Goal: Transaction & Acquisition: Purchase product/service

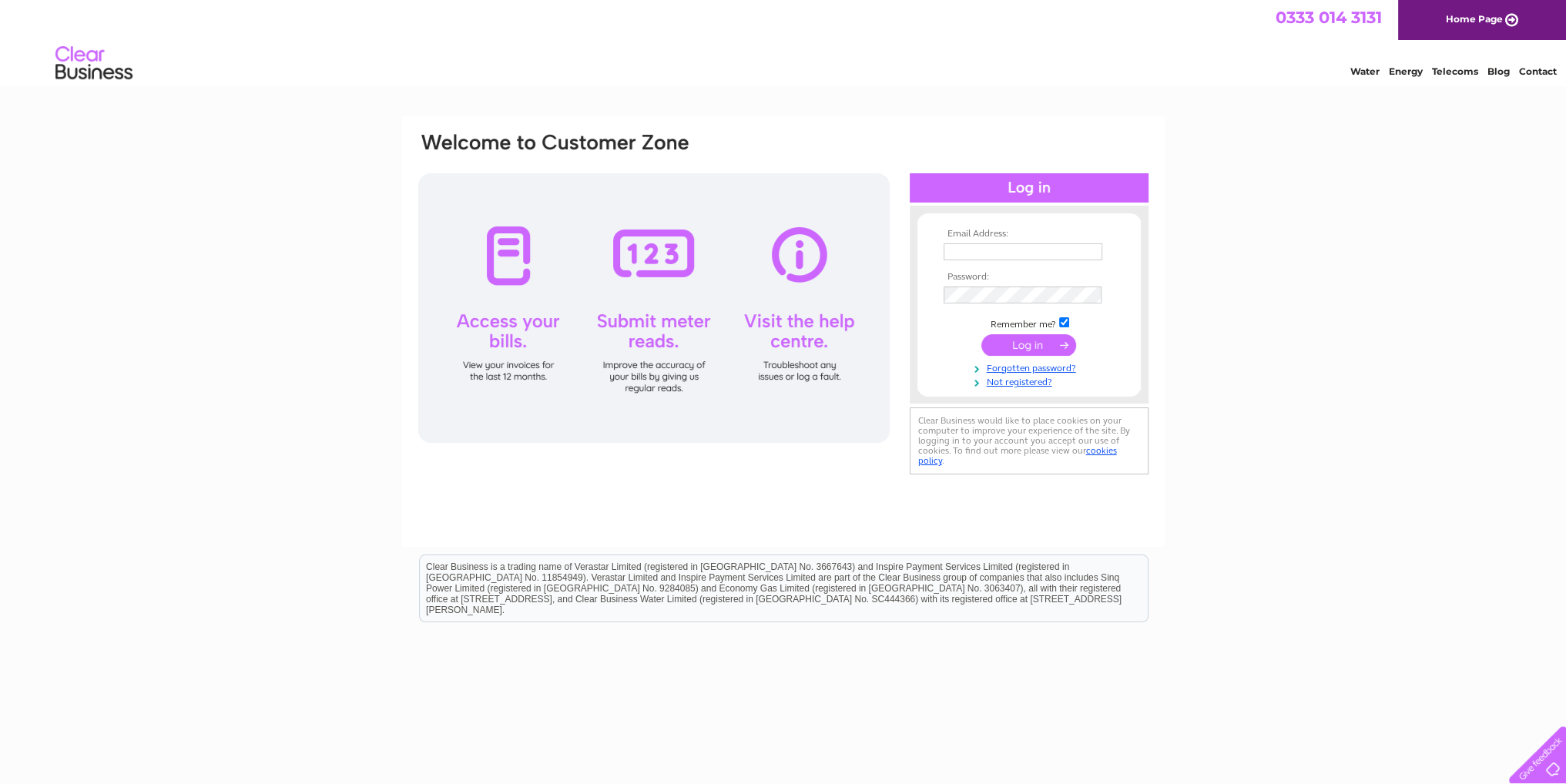
click at [949, 247] on input "text" at bounding box center [1023, 252] width 159 height 17
type input "[EMAIL_ADDRESS][DOMAIN_NAME]"
click at [1012, 341] on input "submit" at bounding box center [1028, 346] width 95 height 21
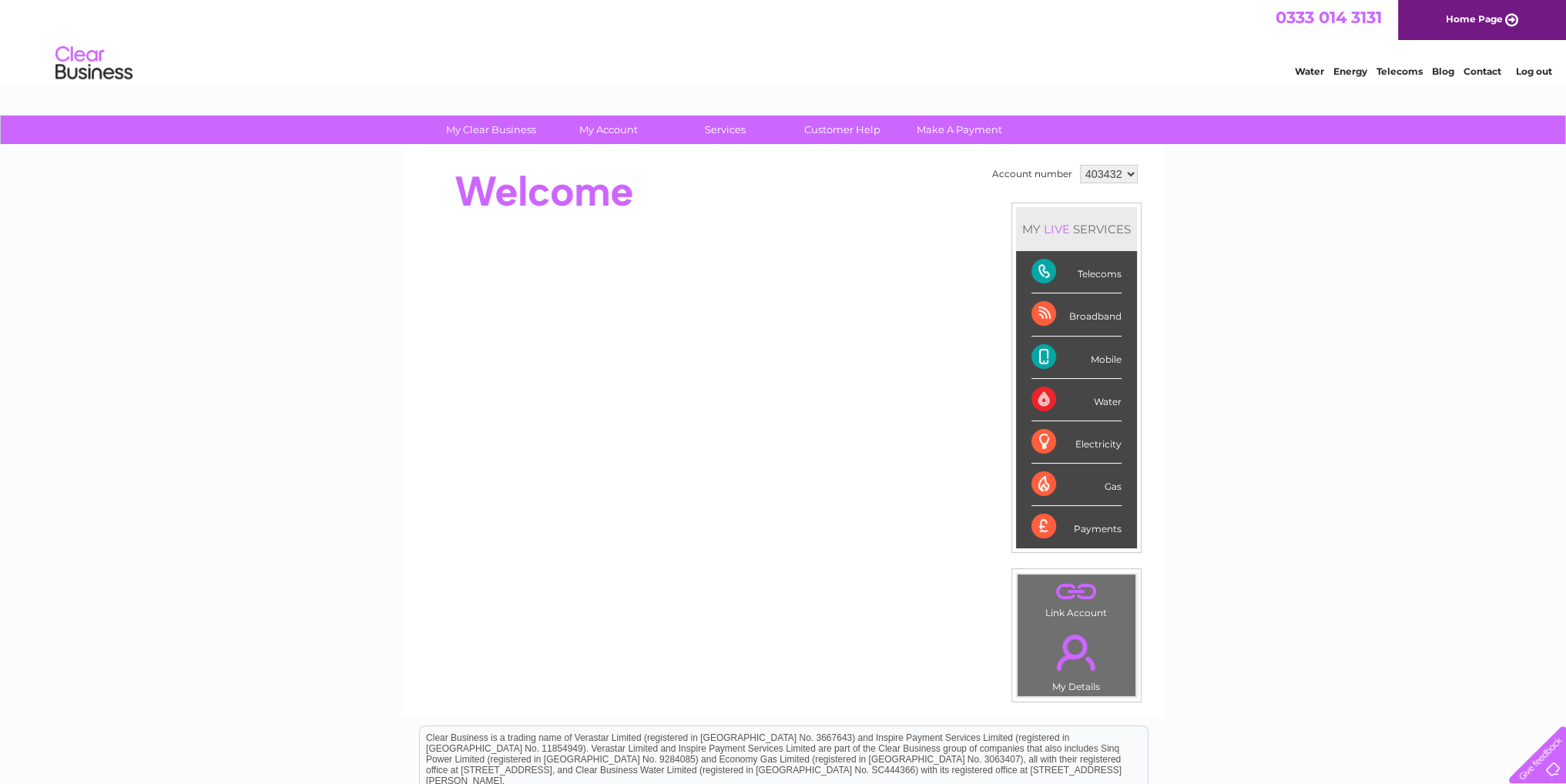
click at [1086, 526] on div "Payments" at bounding box center [1076, 526] width 90 height 42
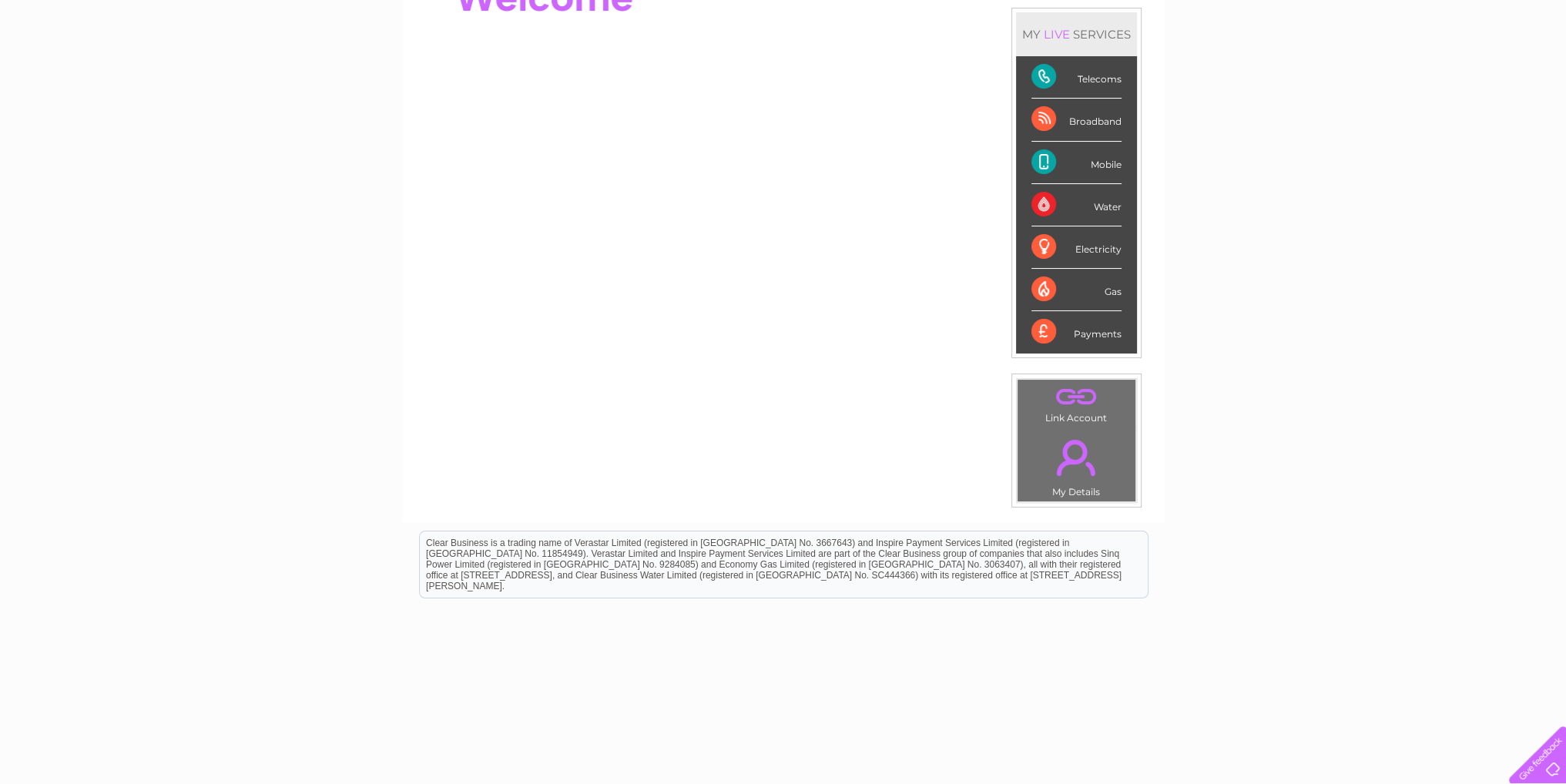
scroll to position [206, 0]
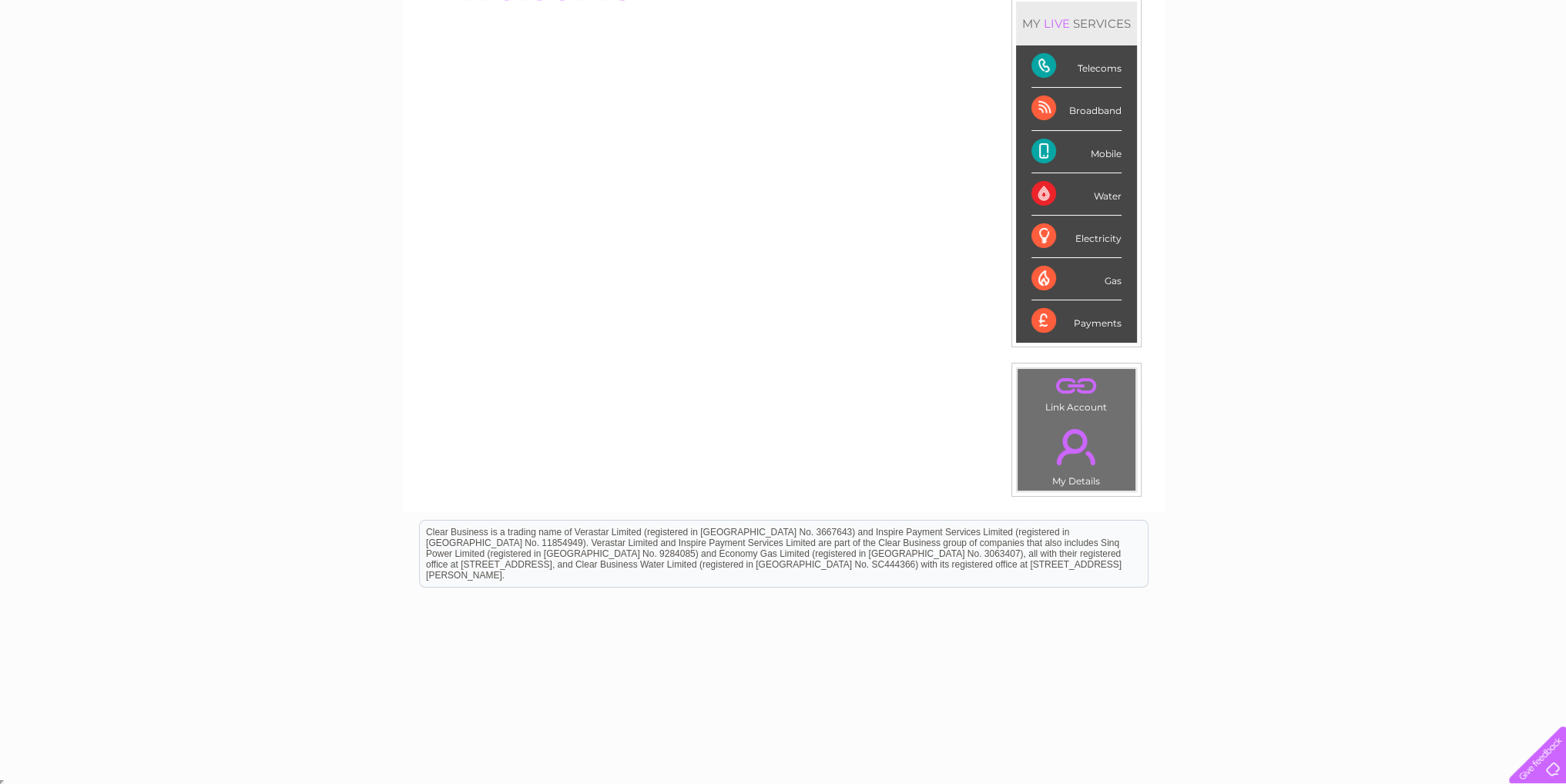
click at [1070, 420] on link "." at bounding box center [1076, 446] width 110 height 54
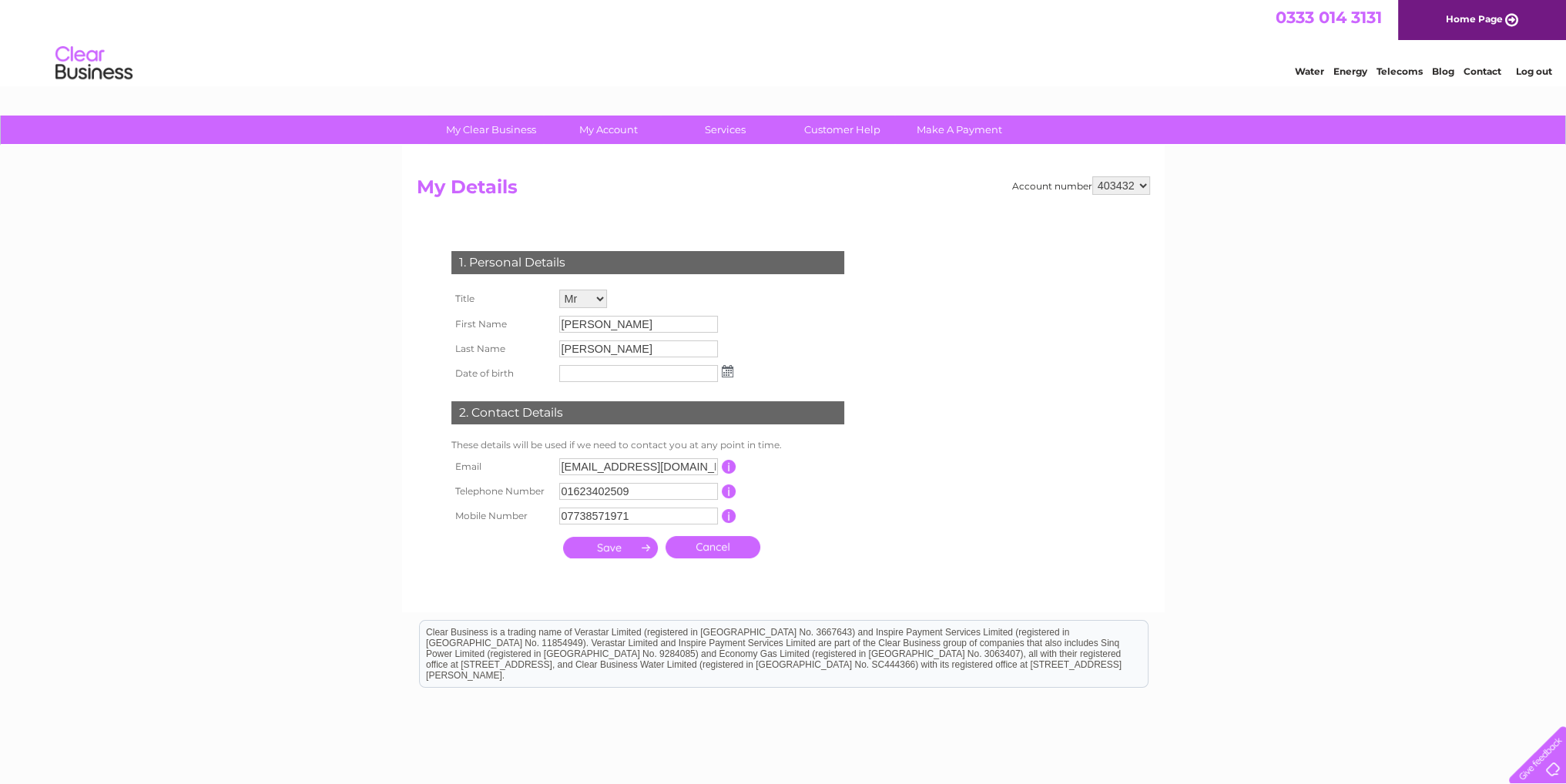
click at [604, 548] on input "submit" at bounding box center [610, 547] width 95 height 21
type input "19/081966"
click at [597, 546] on input "submit" at bounding box center [610, 549] width 95 height 21
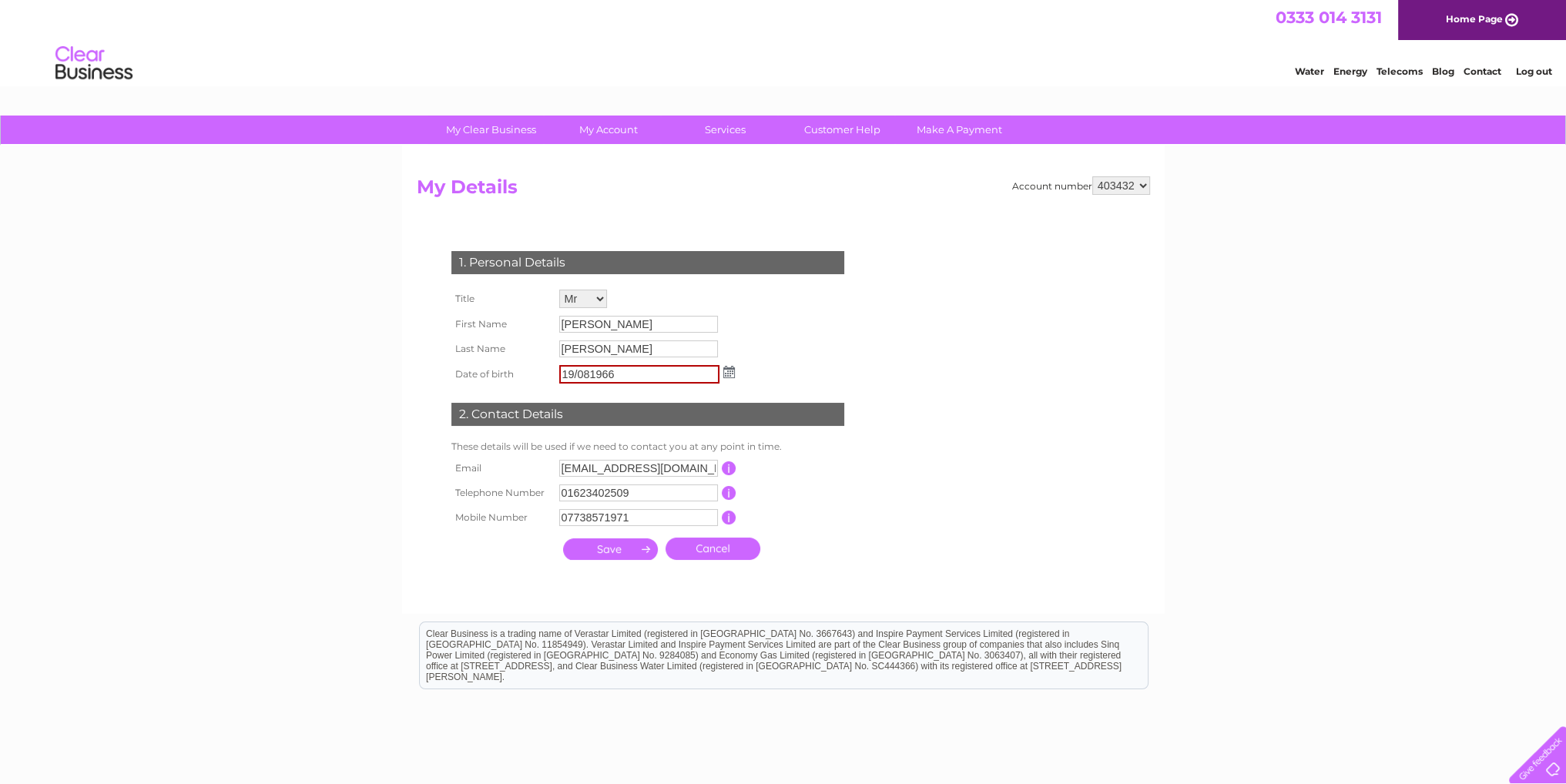
click at [727, 368] on img at bounding box center [729, 372] width 12 height 12
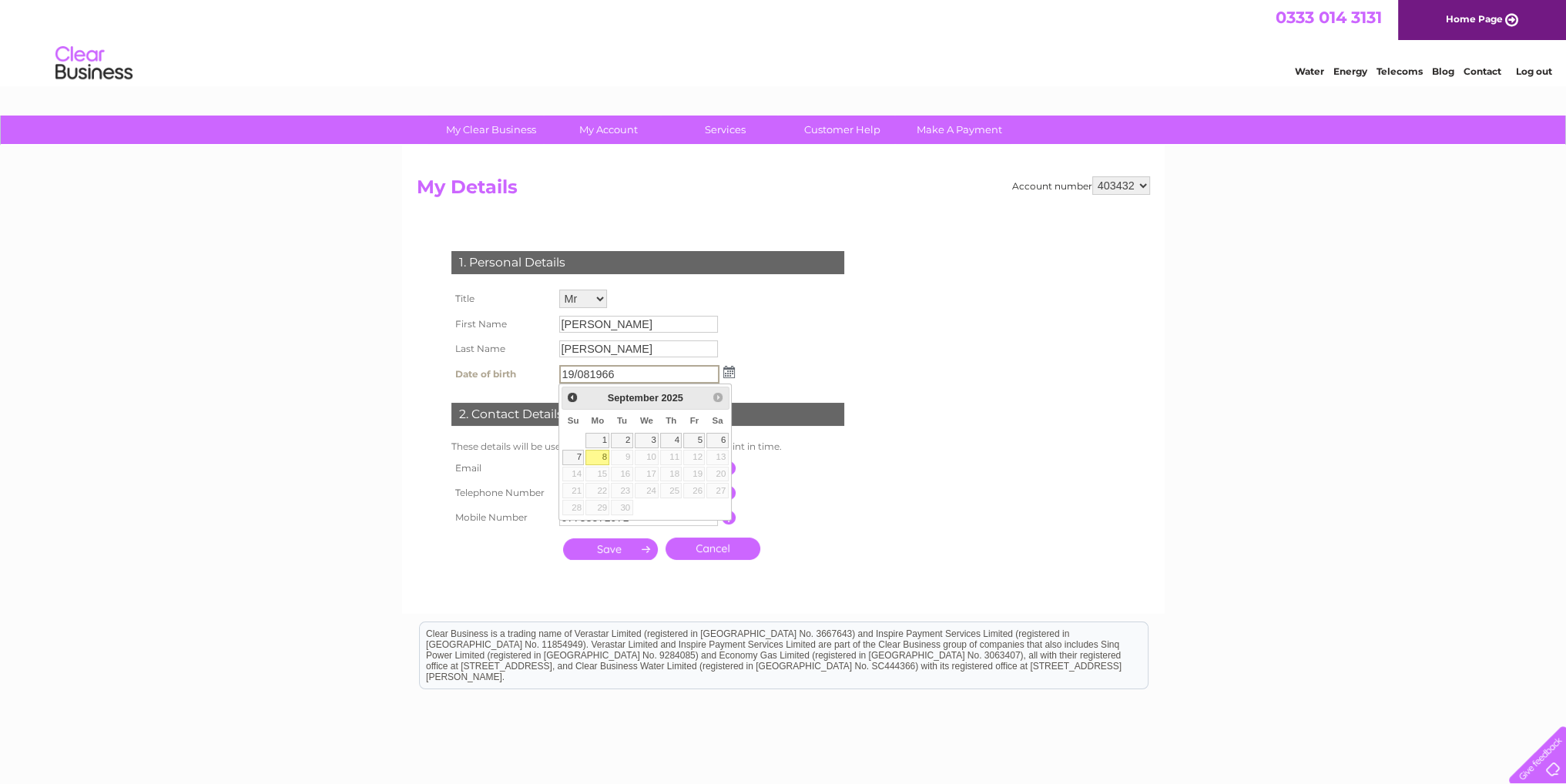
click at [1297, 642] on html "Clear Business is a trading name of Verastar Limited (registered in [GEOGRAPHIC…" at bounding box center [783, 663] width 1566 height 99
click at [880, 607] on div "Account number 403432 My Details 1. Personal Details Title Mr Mrs Ms Miss Dr Re…" at bounding box center [783, 380] width 762 height 468
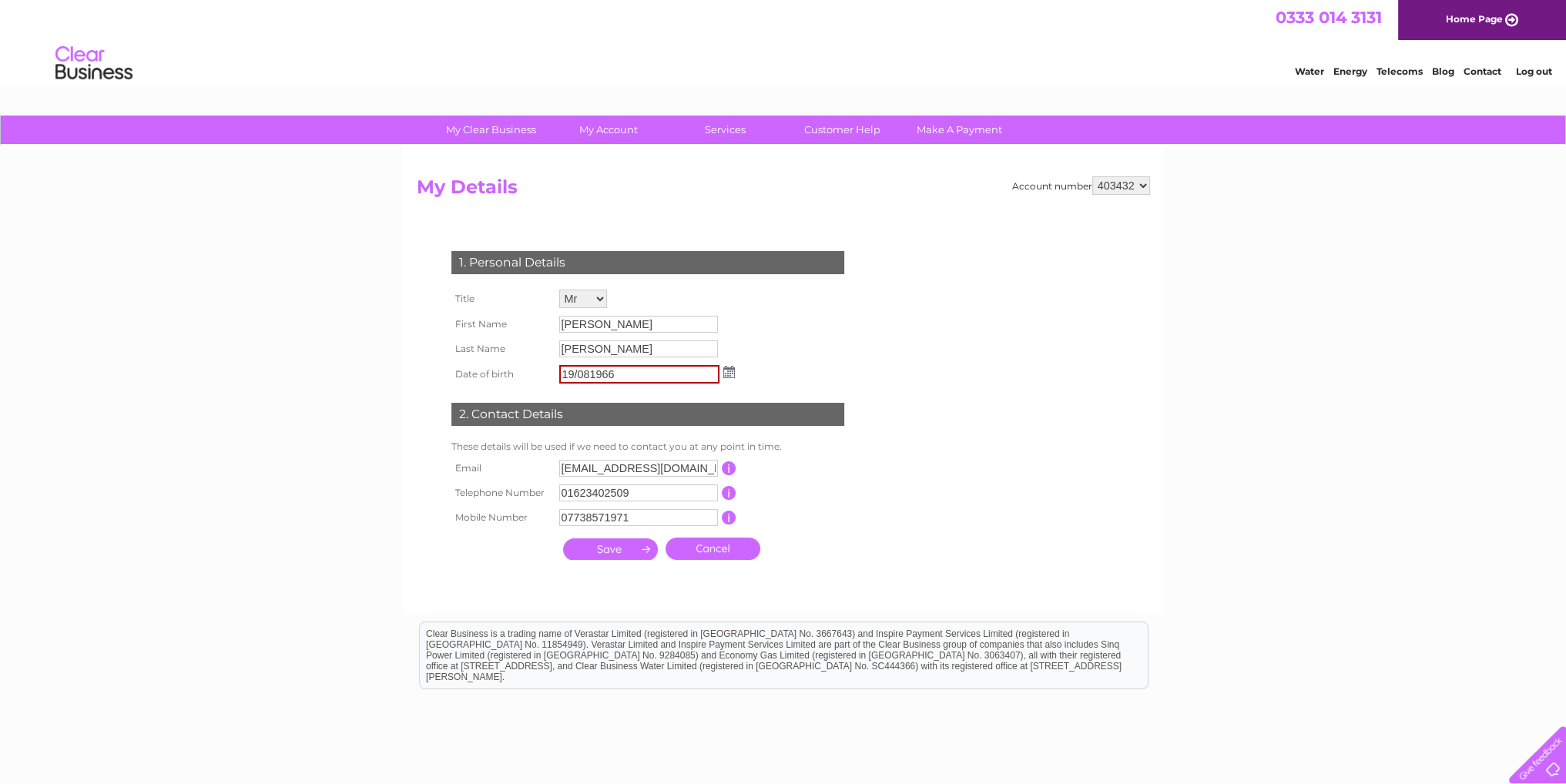
click at [645, 546] on input "submit" at bounding box center [610, 549] width 95 height 21
click at [725, 546] on link "Cancel" at bounding box center [713, 549] width 95 height 22
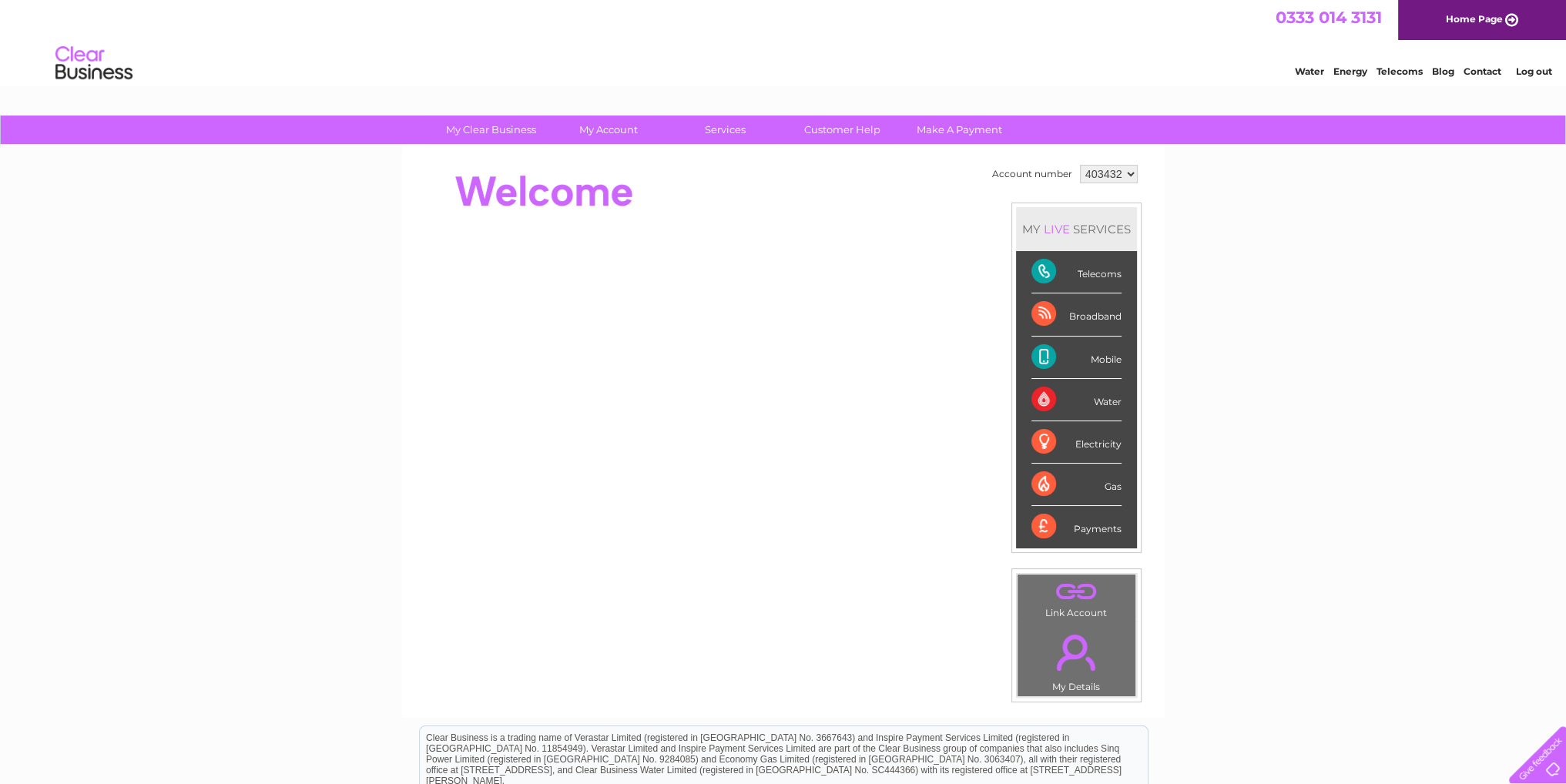
click at [1081, 522] on div "Payments" at bounding box center [1076, 526] width 90 height 42
click at [1046, 522] on div "Payments" at bounding box center [1076, 526] width 90 height 42
click at [1070, 590] on link "." at bounding box center [1076, 592] width 110 height 27
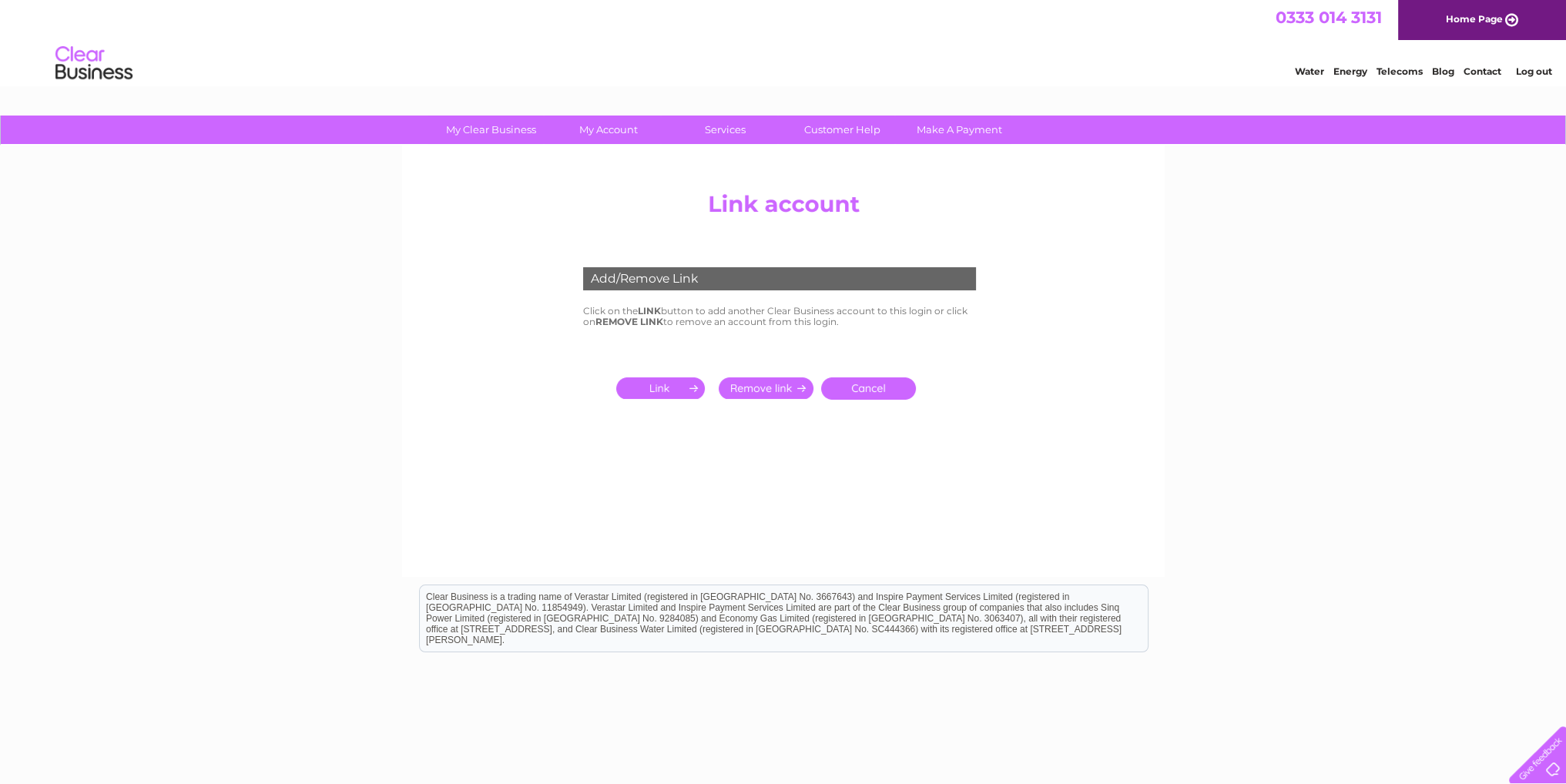
click at [865, 383] on link "Cancel" at bounding box center [868, 388] width 95 height 22
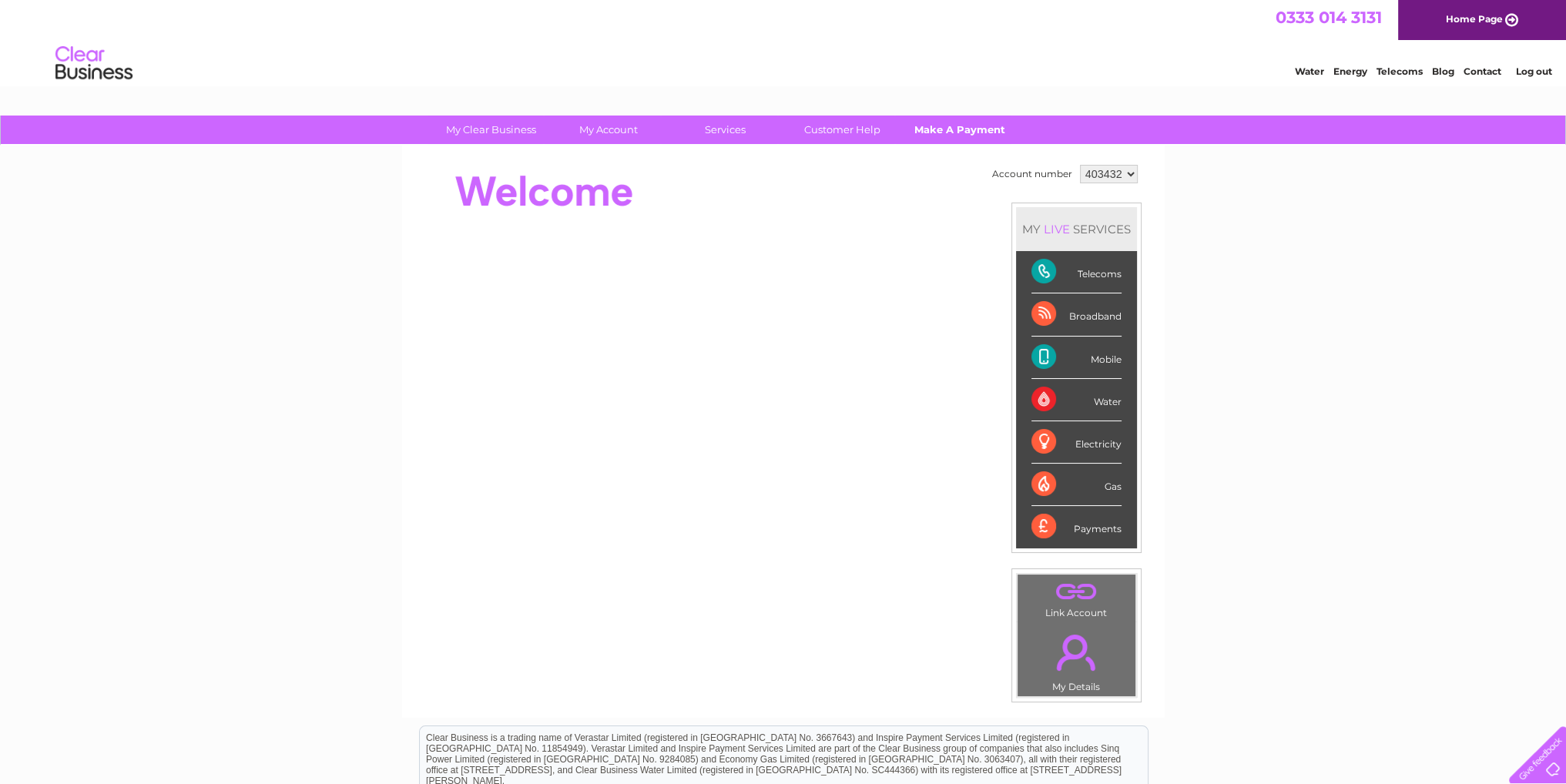
click at [954, 130] on link "Make A Payment" at bounding box center [959, 129] width 127 height 28
click at [954, 123] on link "Make A Payment" at bounding box center [959, 129] width 127 height 28
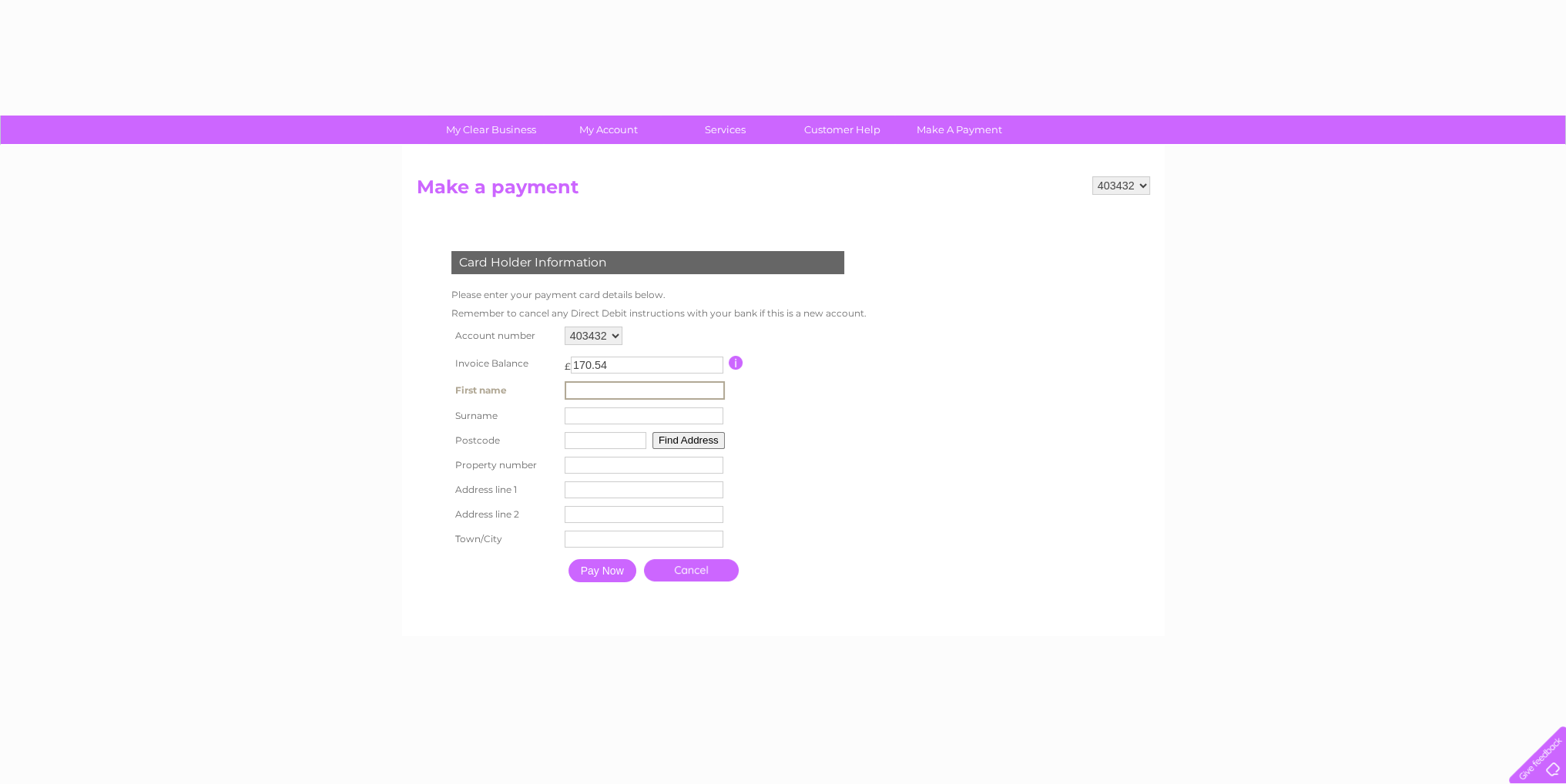
click at [565, 386] on input "text" at bounding box center [645, 391] width 160 height 19
type input "Andrew"
type input "Faulkner"
type input "NG19 6RJ"
type input "9"
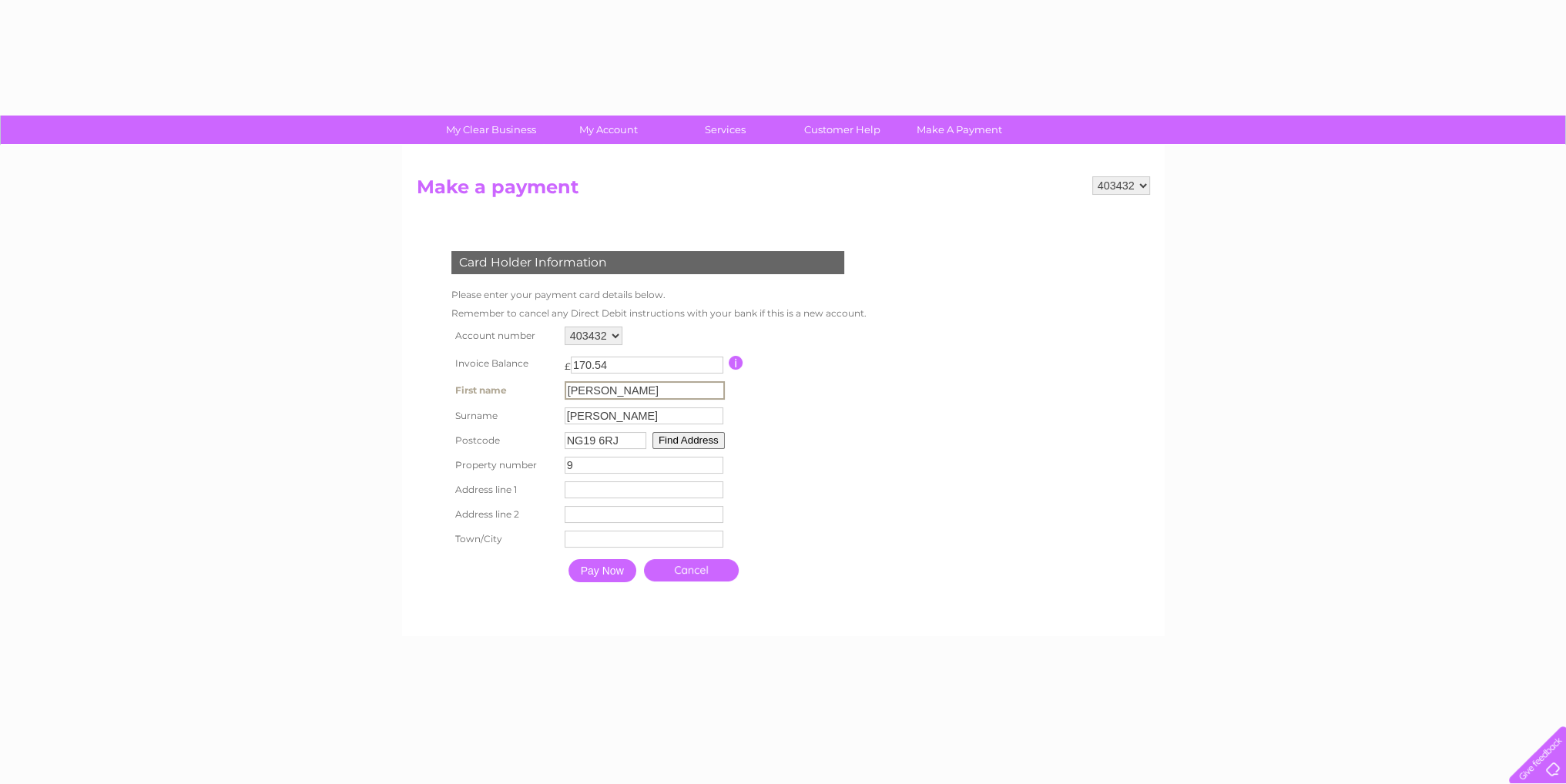
type input "9 Little Robins Court"
type input "Mansfield"
type input "Nottingham"
click at [590, 566] on input "Pay Now" at bounding box center [600, 568] width 67 height 23
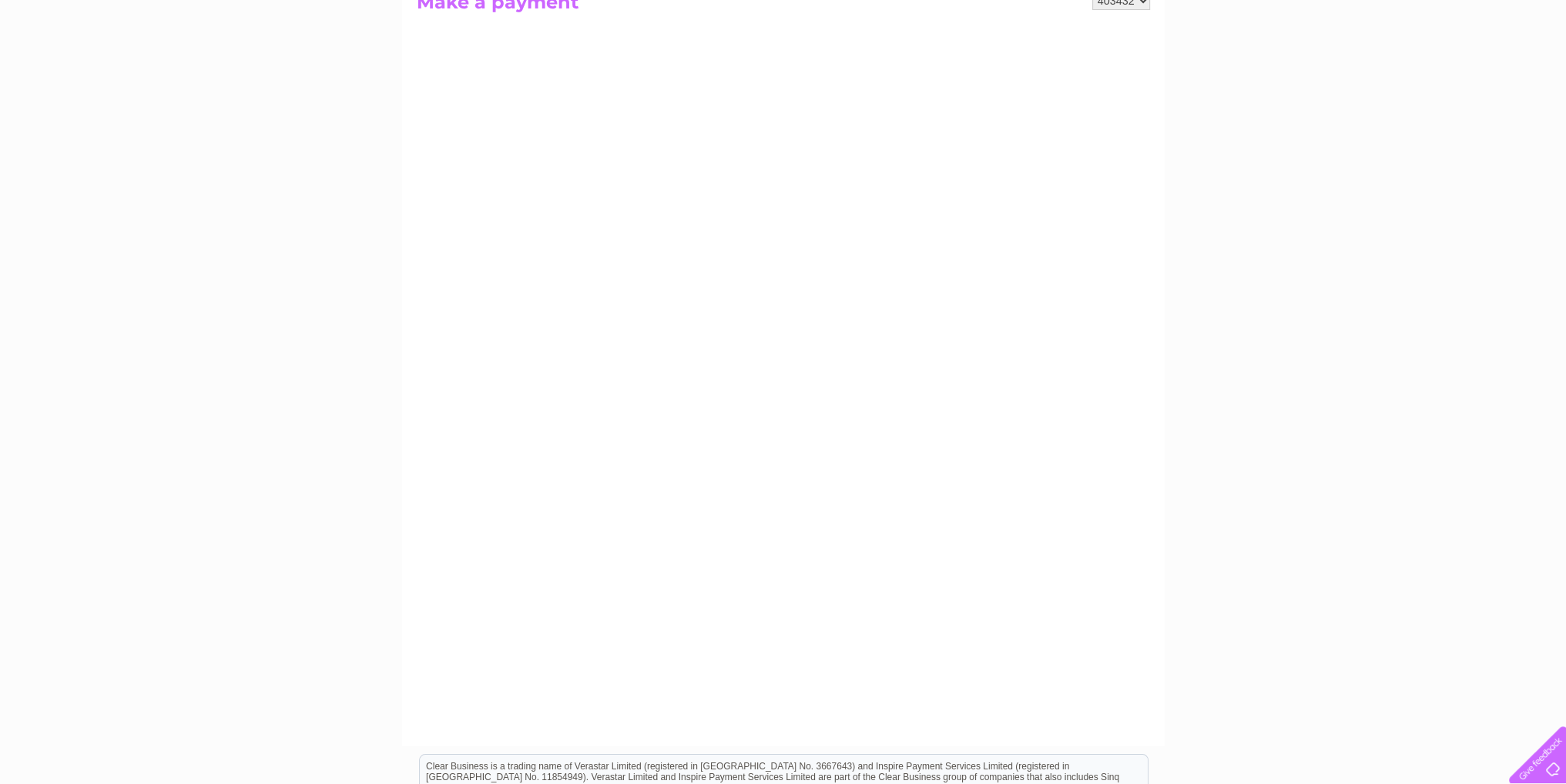
scroll to position [247, 0]
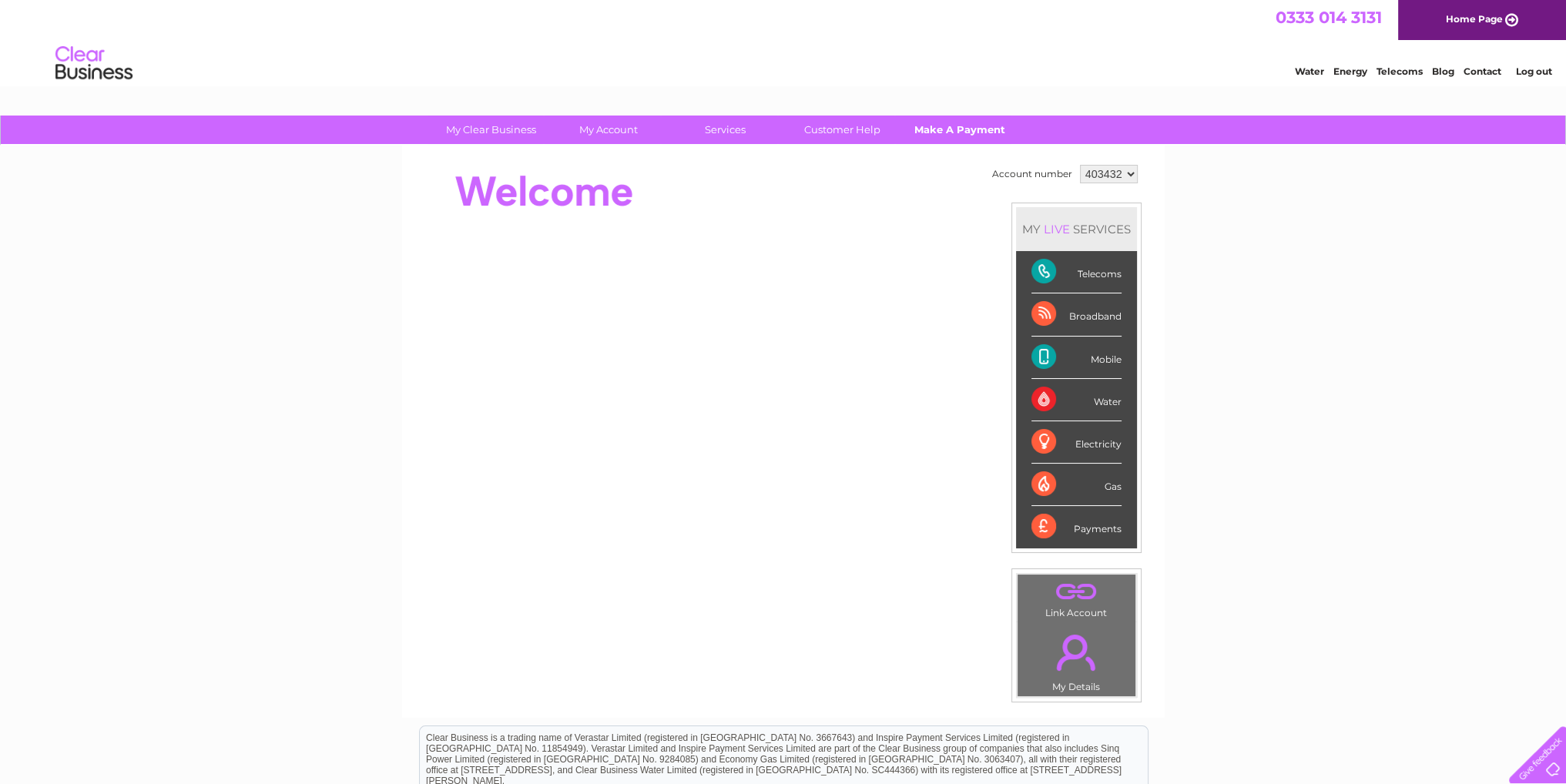
click at [949, 125] on link "Make A Payment" at bounding box center [959, 129] width 127 height 28
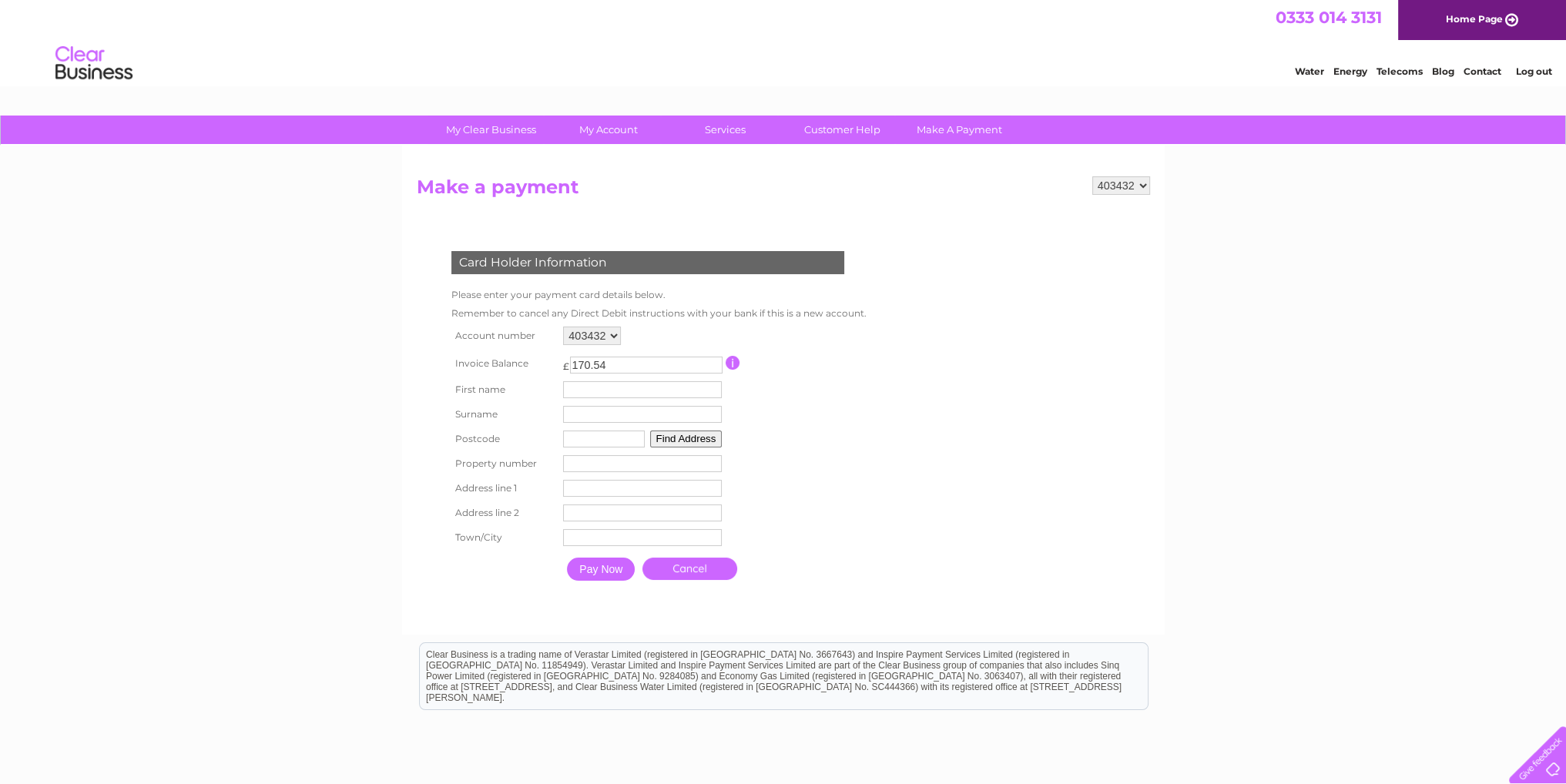
click at [591, 570] on input "Pay Now" at bounding box center [600, 568] width 67 height 23
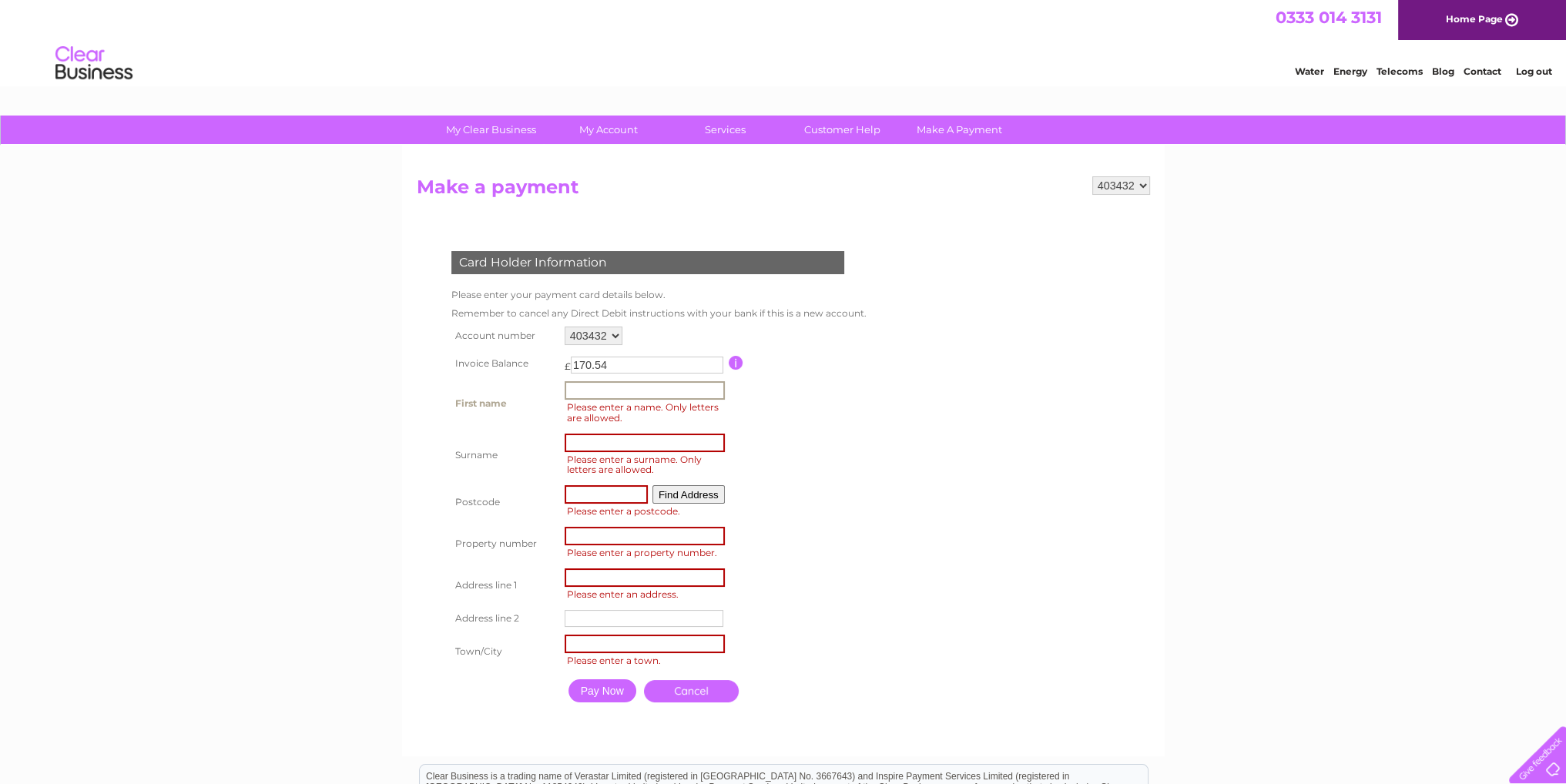
click at [568, 385] on input "text" at bounding box center [645, 391] width 160 height 19
type input "Andrew"
type input "Faulkner"
type input "NG19 6RJ"
type input "9"
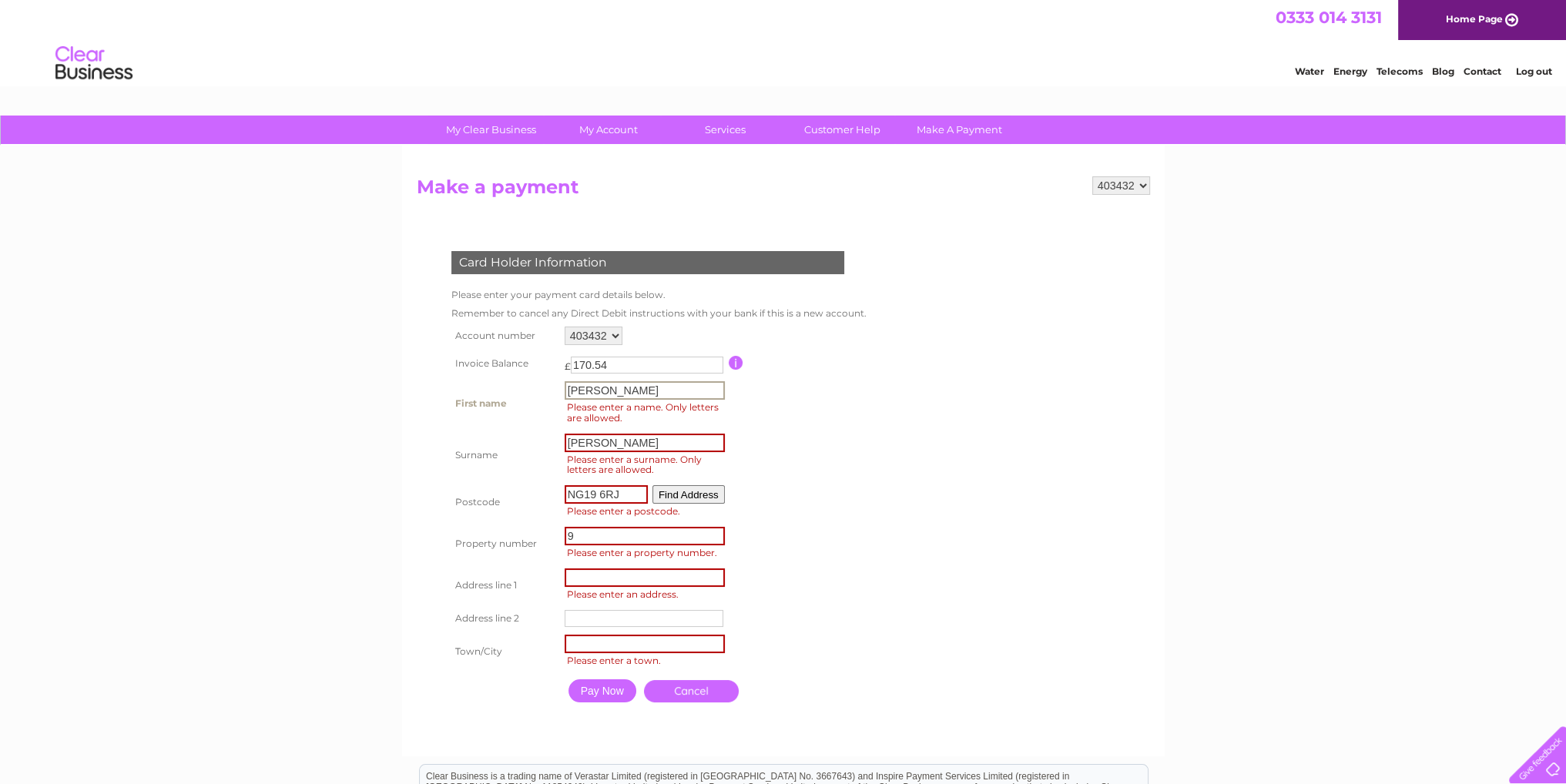
type input "9 Little Robins Court"
type input "Mansfield"
type input "Nottingham"
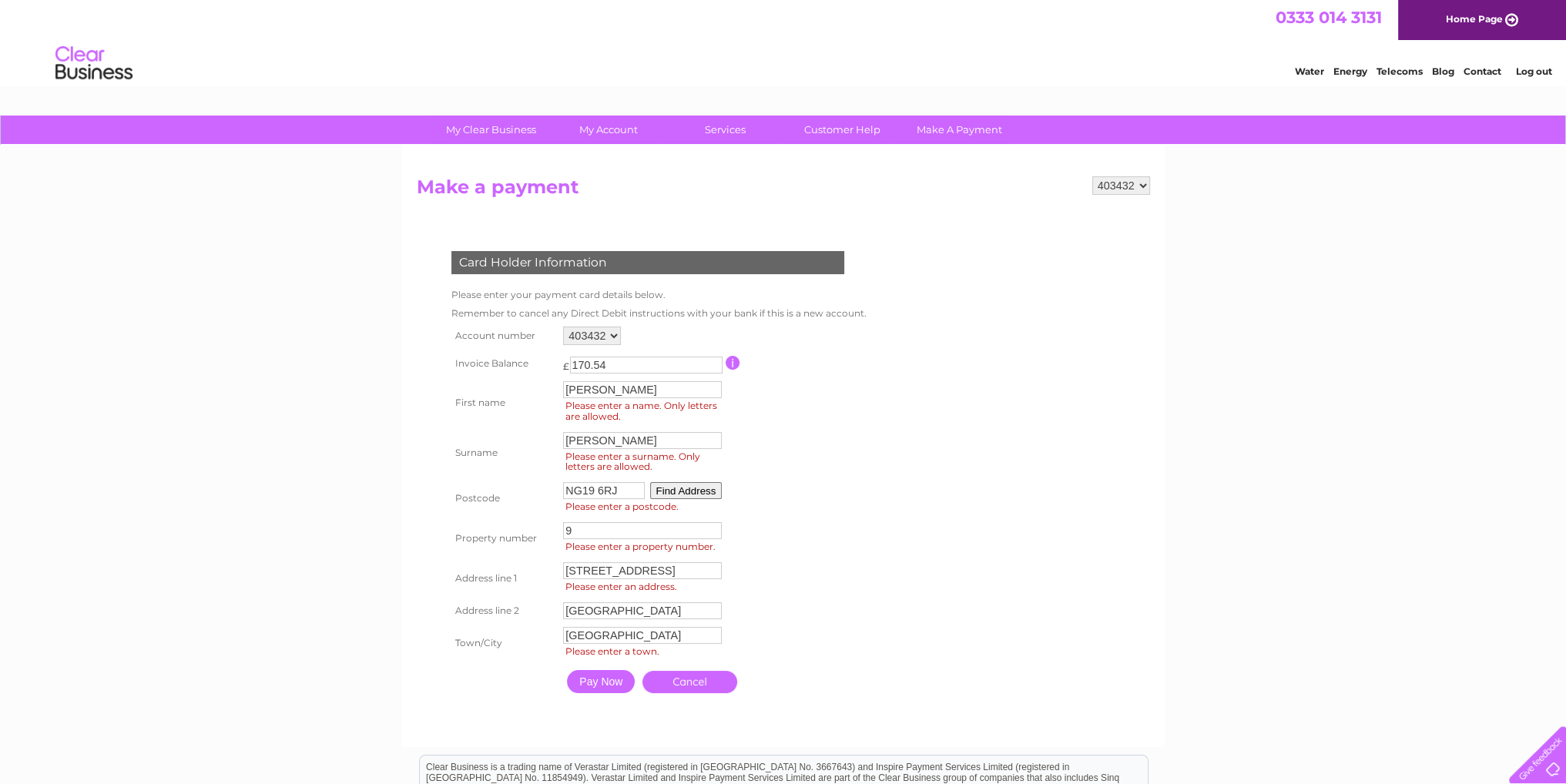
click at [610, 682] on input "Pay Now" at bounding box center [600, 681] width 67 height 23
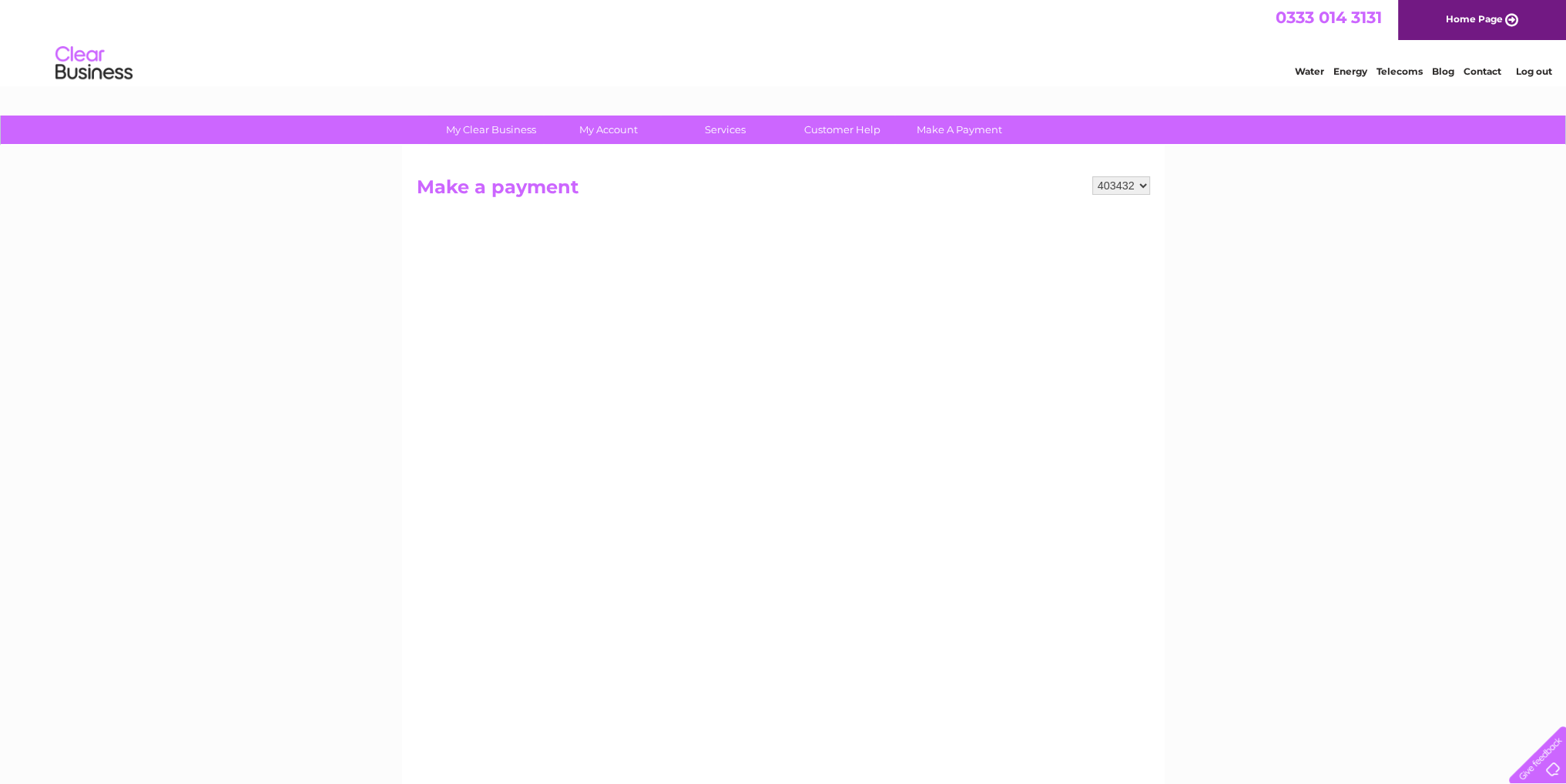
click at [1139, 183] on select "403432" at bounding box center [1121, 186] width 58 height 19
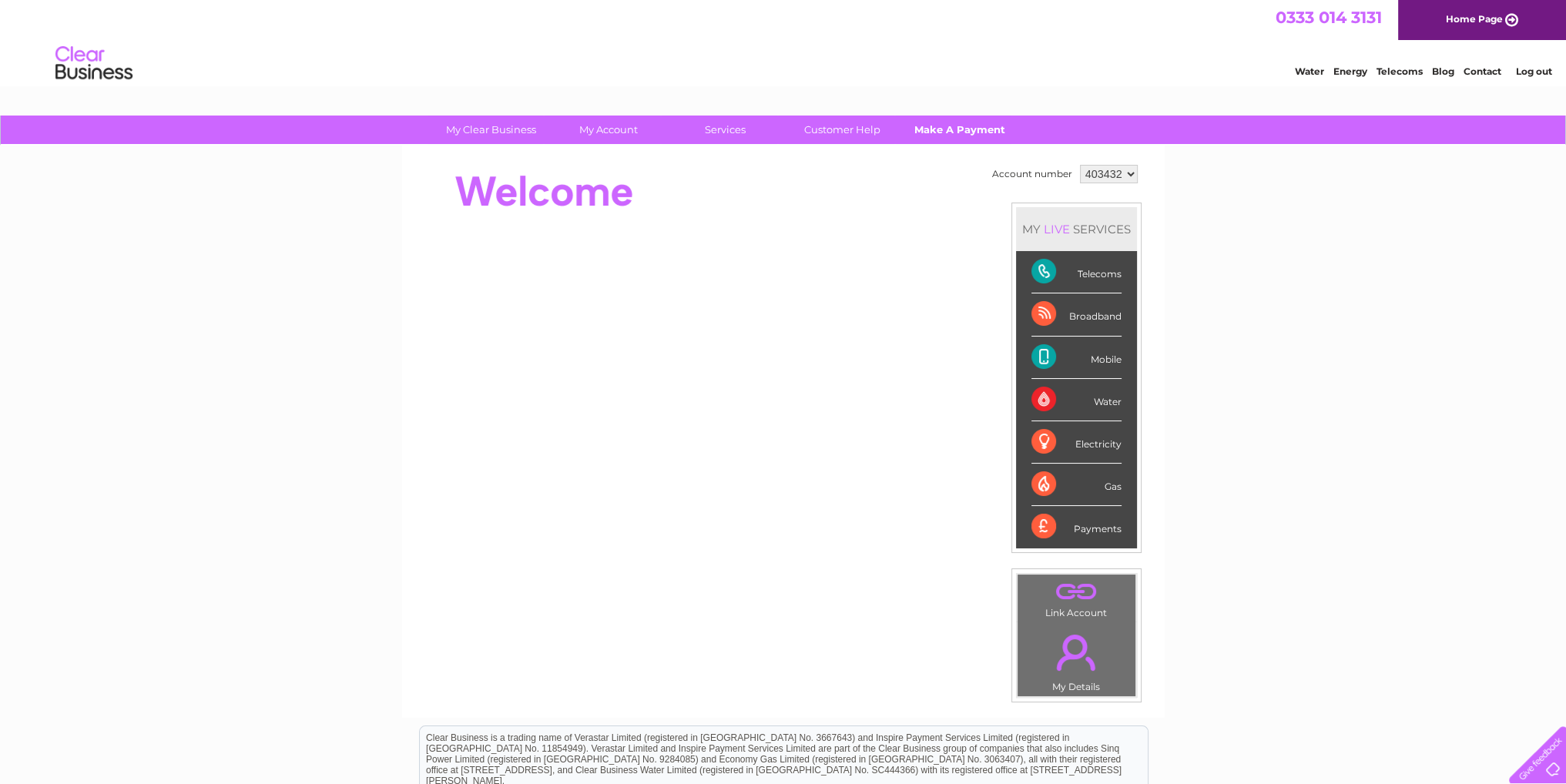
click at [950, 131] on link "Make A Payment" at bounding box center [959, 129] width 127 height 28
